Goal: Task Accomplishment & Management: Manage account settings

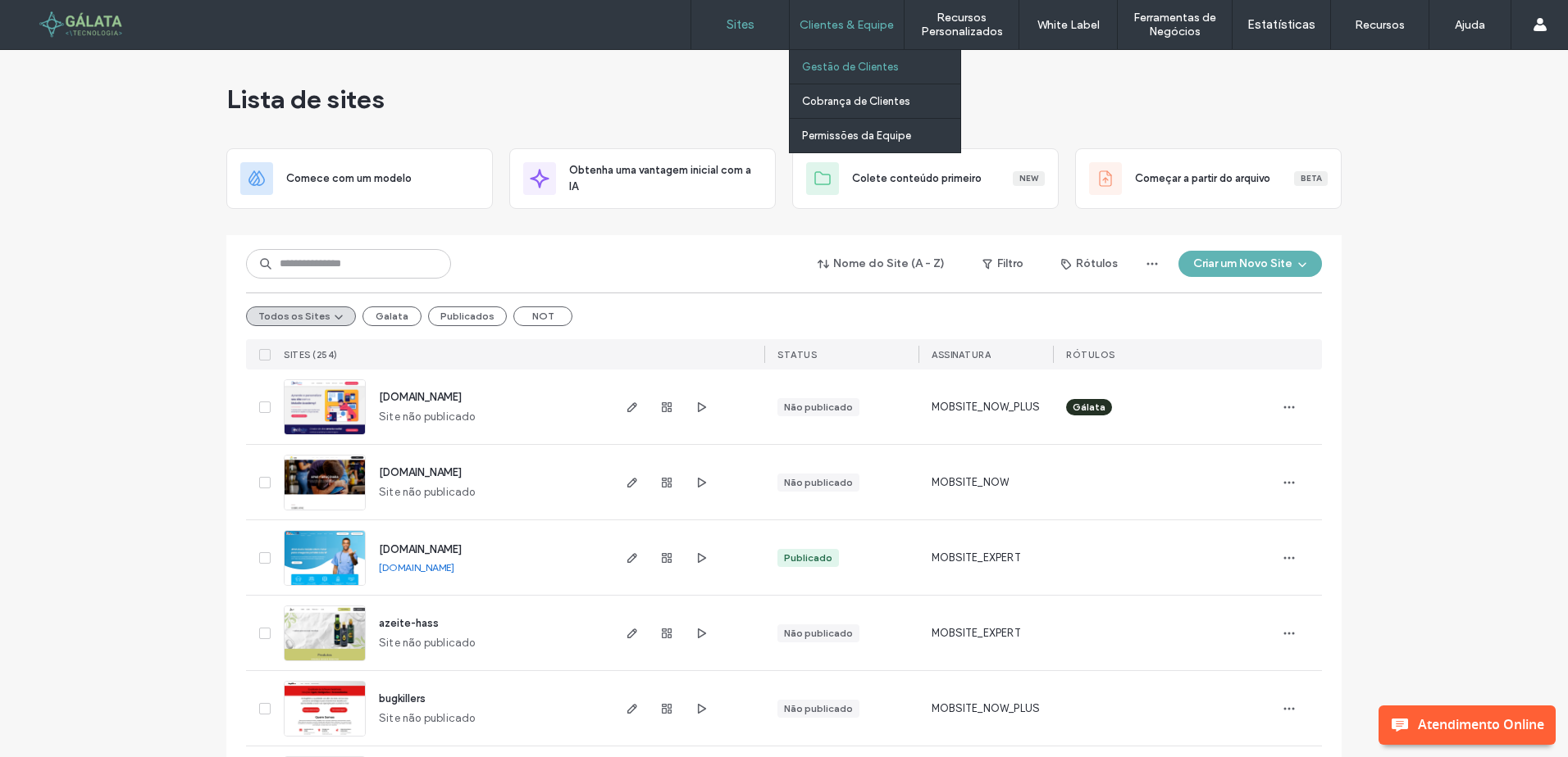
click at [821, 61] on label "Gestão de Clientes" at bounding box center [851, 66] width 96 height 12
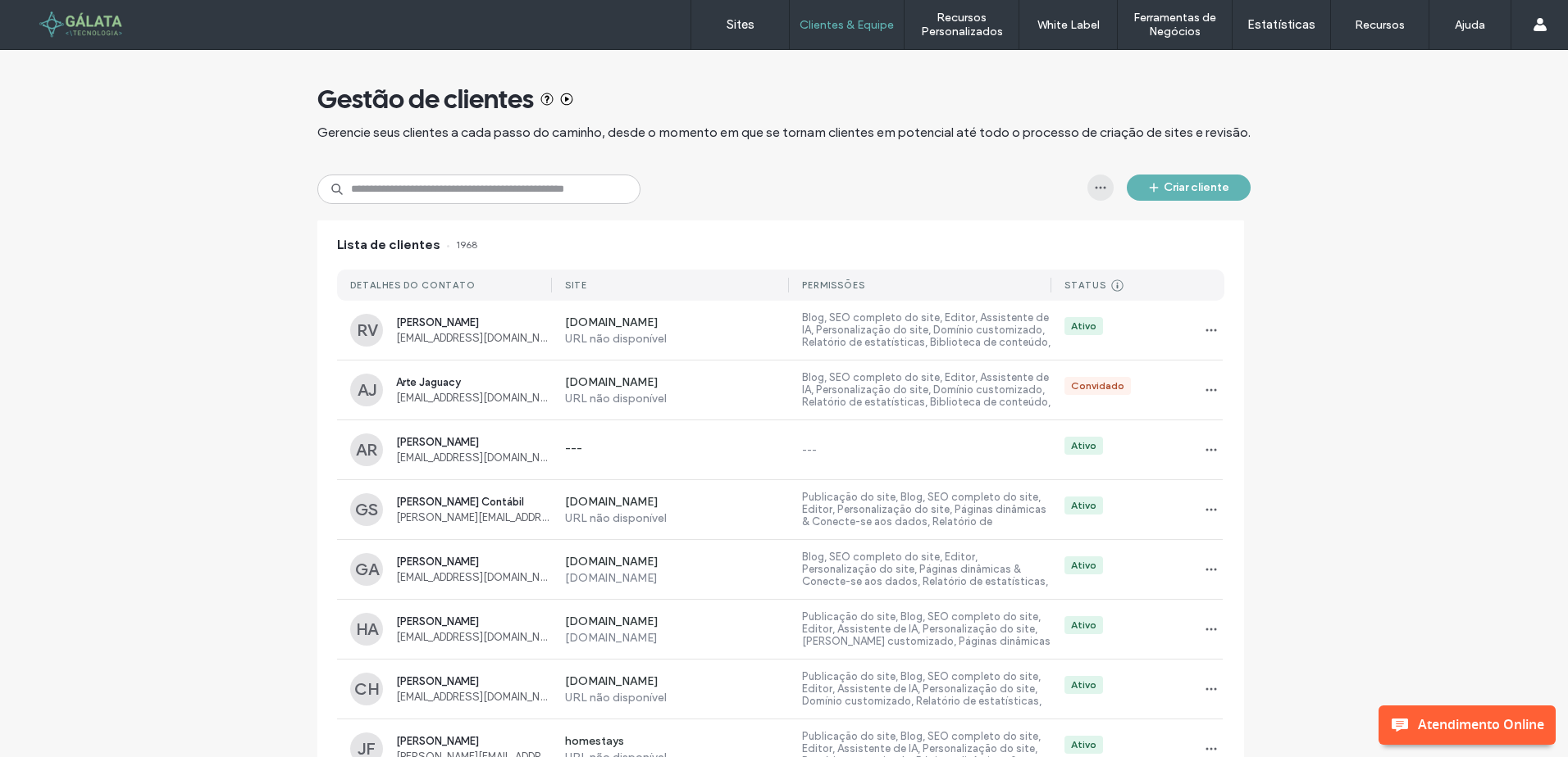
click at [1094, 189] on icon "button" at bounding box center [1101, 188] width 13 height 13
click at [1205, 386] on icon "button" at bounding box center [1211, 391] width 13 height 13
click at [1245, 494] on span "Excluir cliente" at bounding box center [1258, 495] width 67 height 17
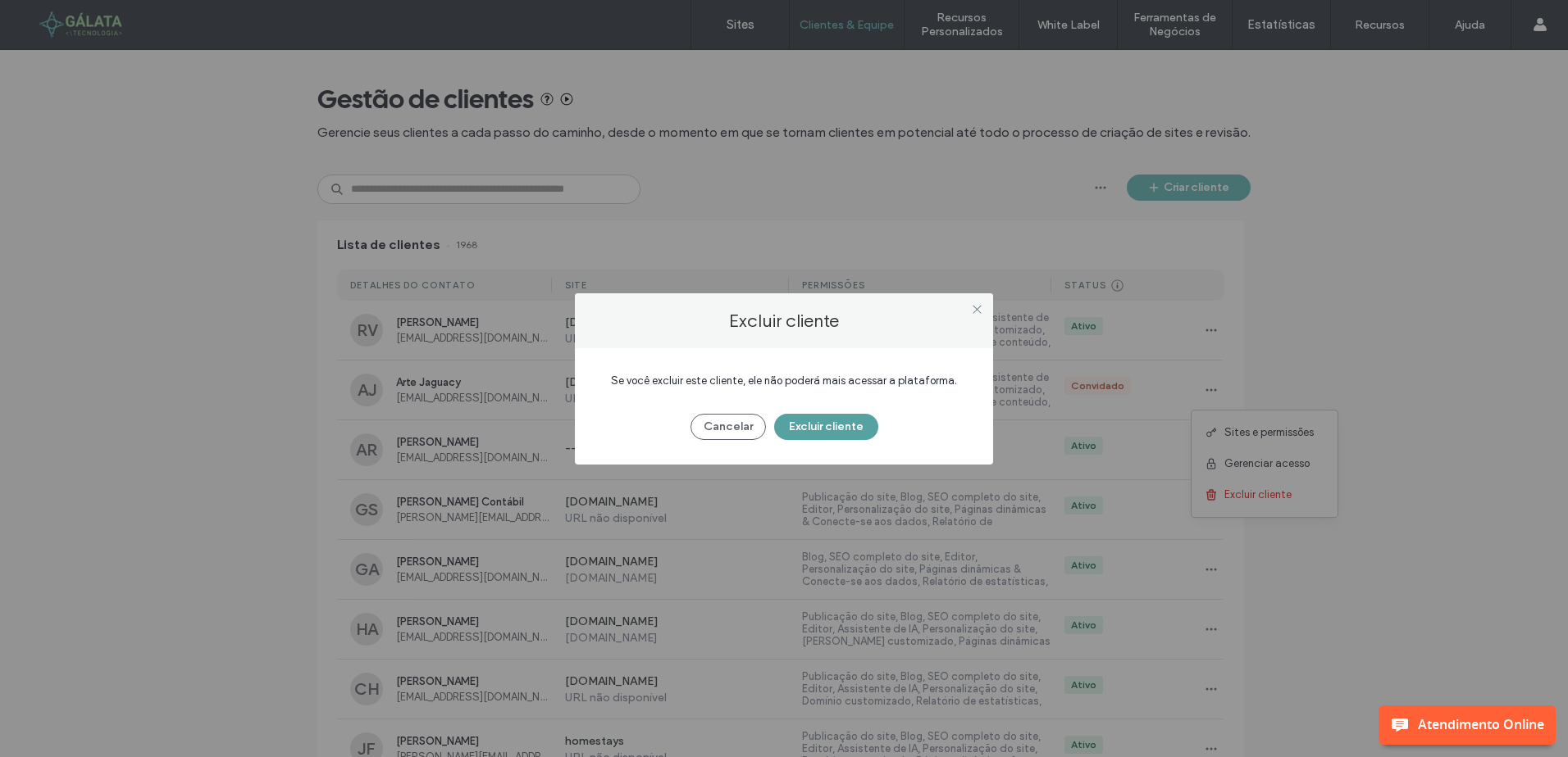
click at [817, 420] on button "Excluir cliente" at bounding box center [826, 427] width 104 height 27
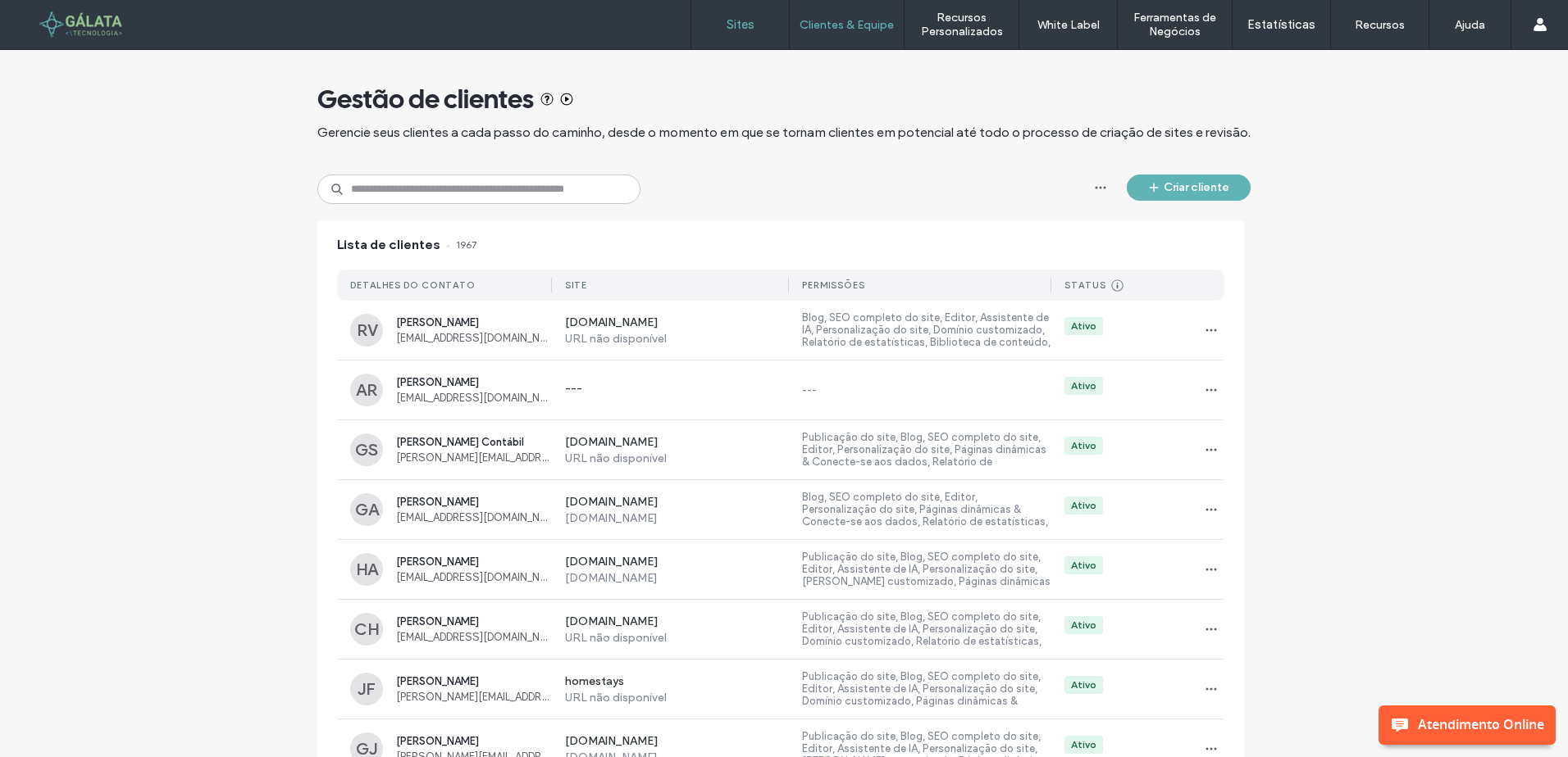
click at [737, 24] on label "Sites" at bounding box center [741, 25] width 28 height 15
